Goal: Task Accomplishment & Management: Manage account settings

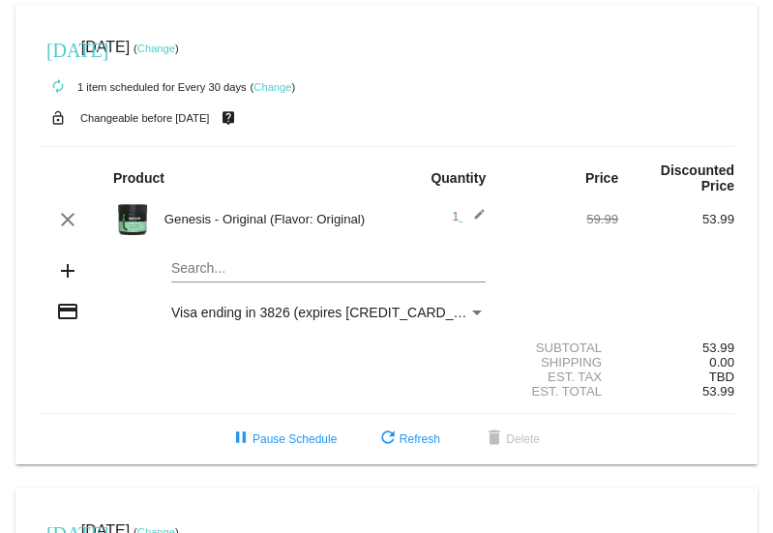
click at [175, 43] on link "Change" at bounding box center [156, 49] width 38 height 12
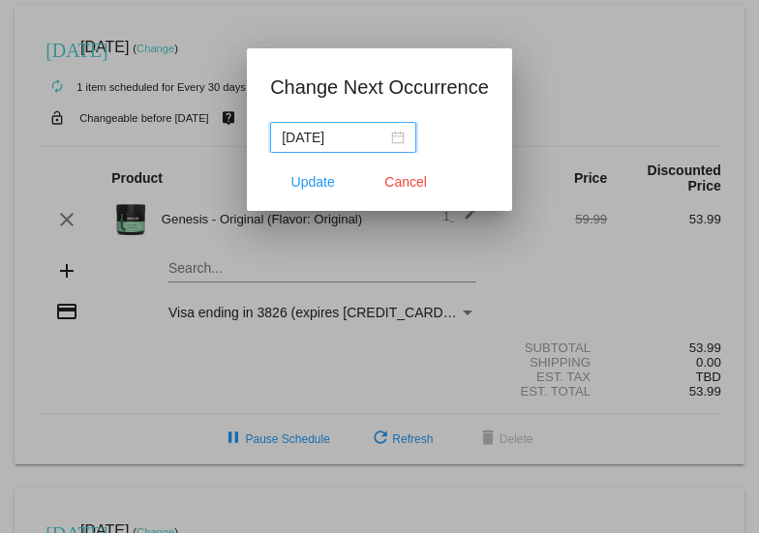
click at [398, 136] on div "[DATE]" at bounding box center [343, 137] width 123 height 21
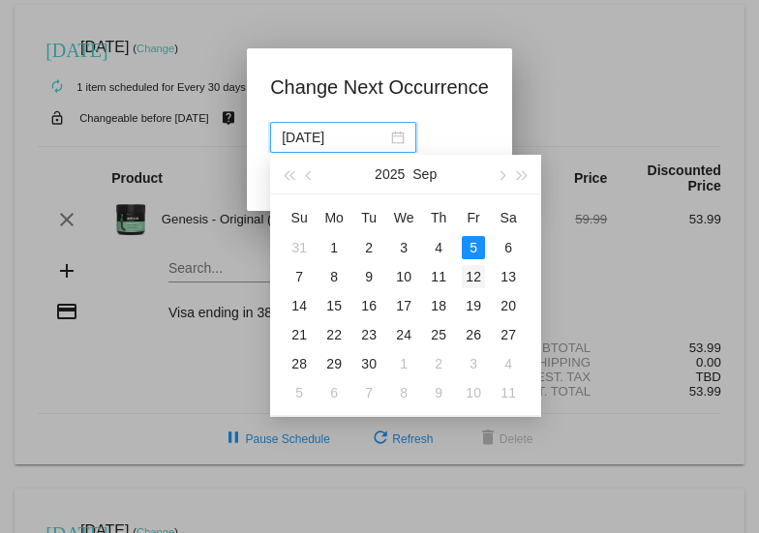
click at [472, 273] on div "12" at bounding box center [473, 276] width 23 height 23
type input "[DATE]"
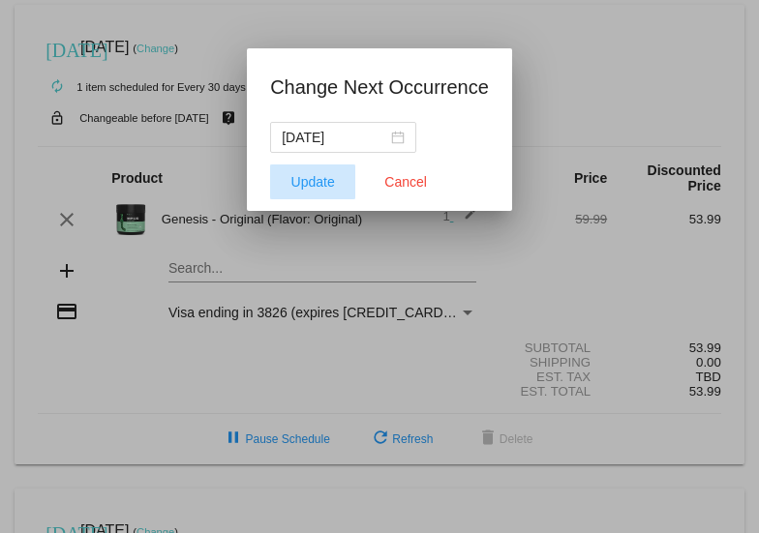
click at [305, 181] on span "Update" at bounding box center [313, 181] width 44 height 15
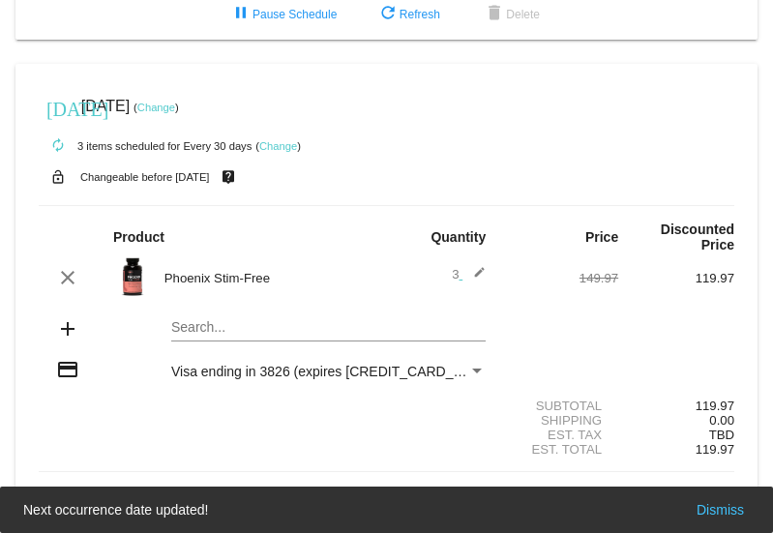
scroll to position [445, 0]
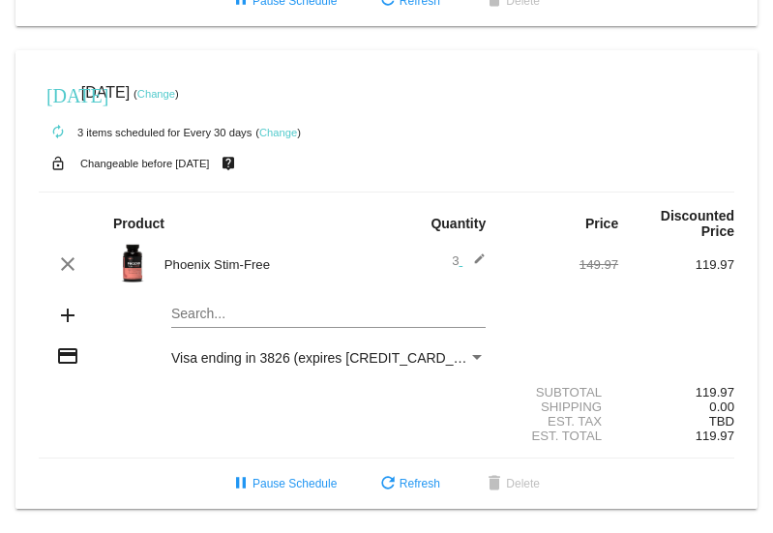
click at [175, 88] on link "Change" at bounding box center [156, 94] width 38 height 12
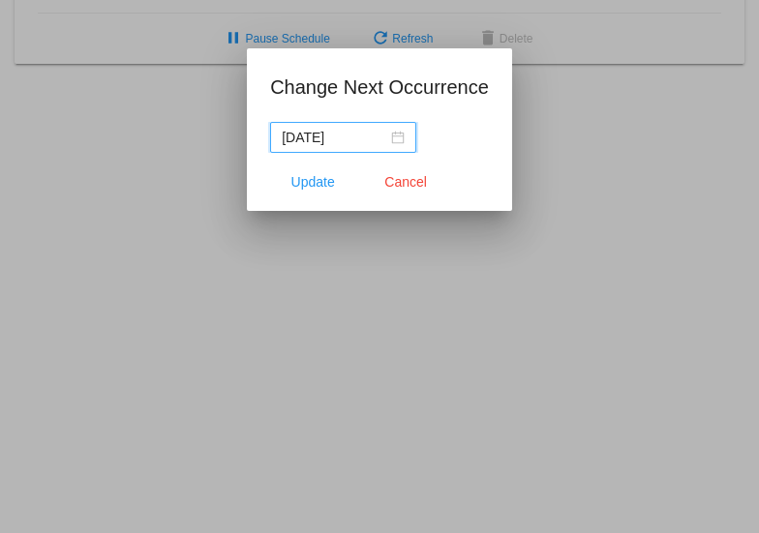
click at [398, 137] on div "[DATE]" at bounding box center [343, 137] width 123 height 21
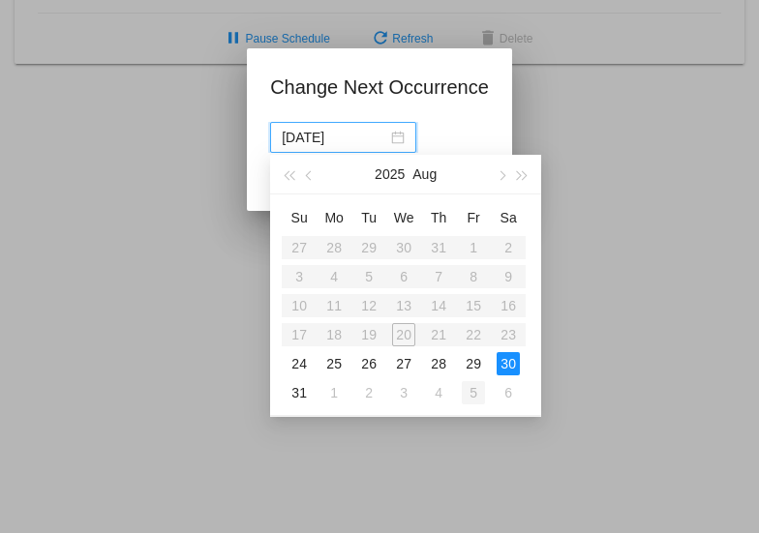
click at [474, 391] on div "5" at bounding box center [473, 392] width 23 height 23
type input "[DATE]"
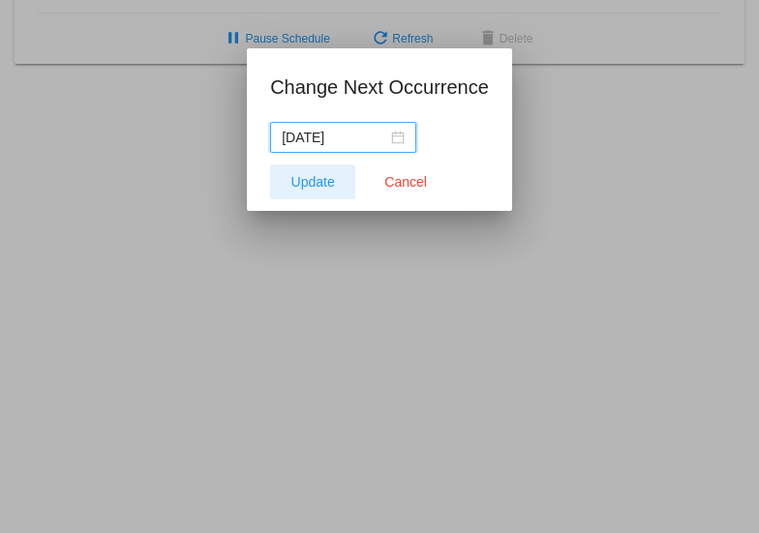
click at [322, 181] on span "Update" at bounding box center [313, 181] width 44 height 15
